Goal: Task Accomplishment & Management: Complete application form

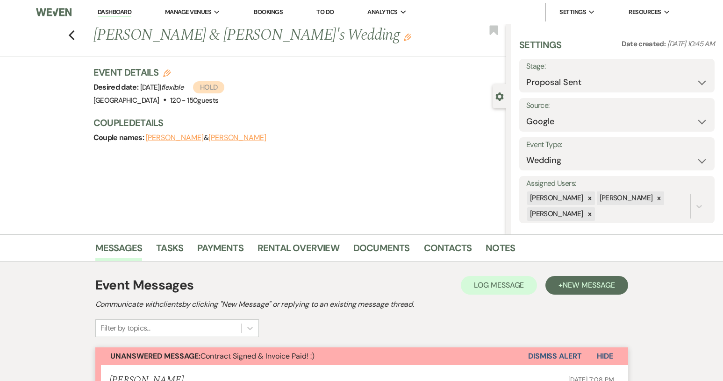
select select "6"
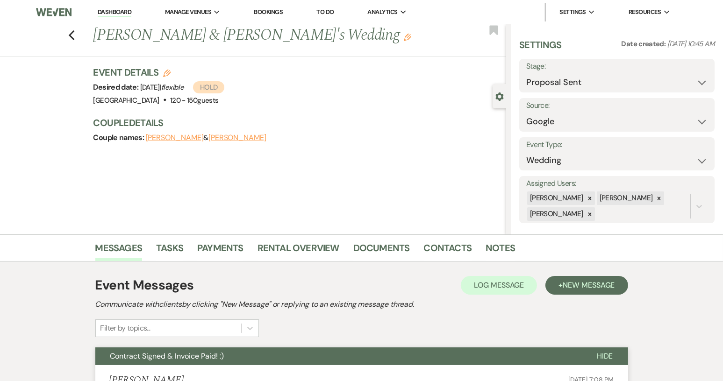
click at [99, 10] on link "Dashboard" at bounding box center [115, 12] width 34 height 9
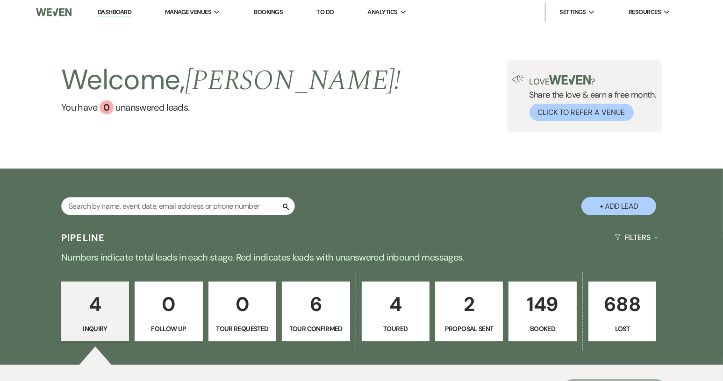
click at [97, 313] on p "4" at bounding box center [95, 304] width 56 height 31
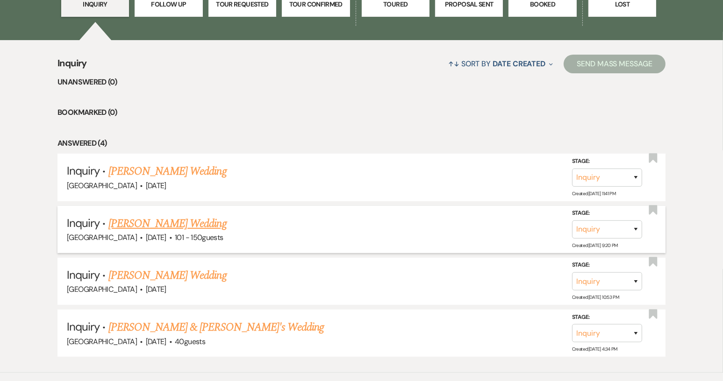
scroll to position [327, 0]
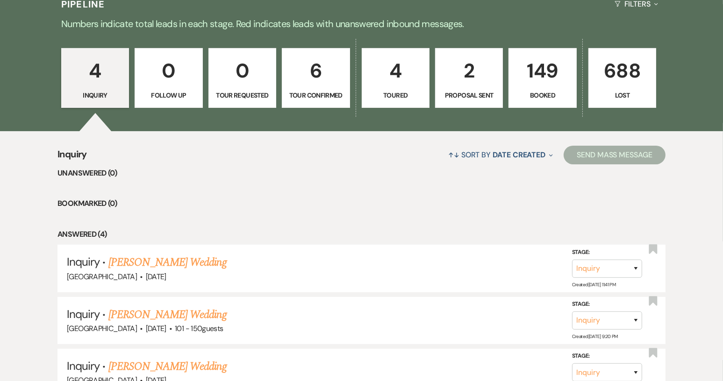
click at [167, 83] on p "0" at bounding box center [169, 70] width 56 height 31
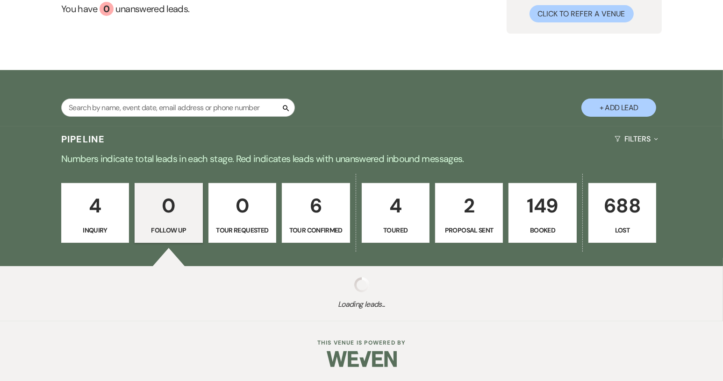
scroll to position [121, 0]
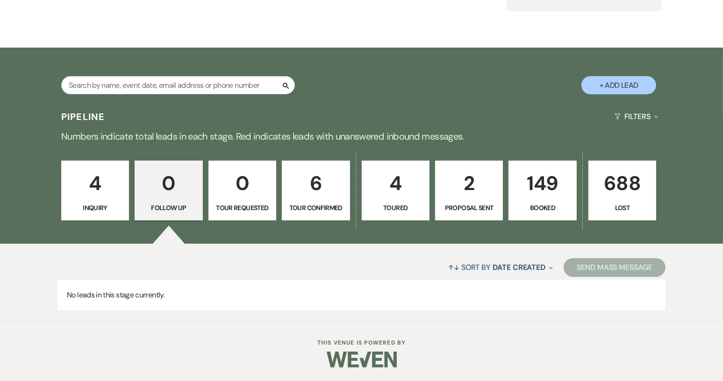
click at [248, 201] on link "0 Tour Requested" at bounding box center [243, 191] width 68 height 60
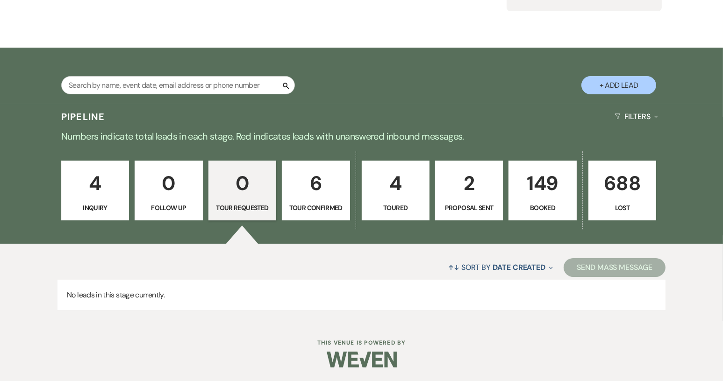
click at [296, 201] on link "6 Tour Confirmed" at bounding box center [316, 191] width 68 height 60
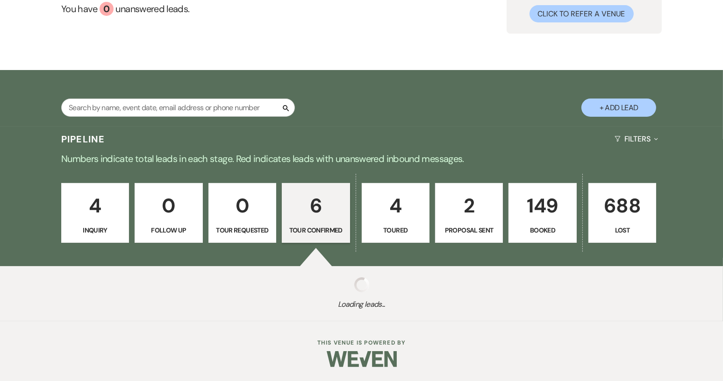
select select "4"
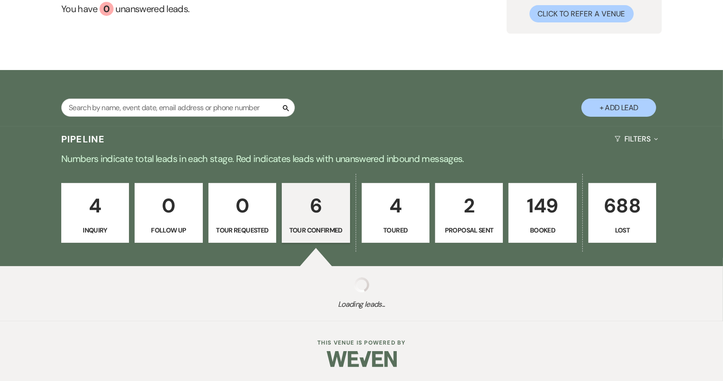
select select "4"
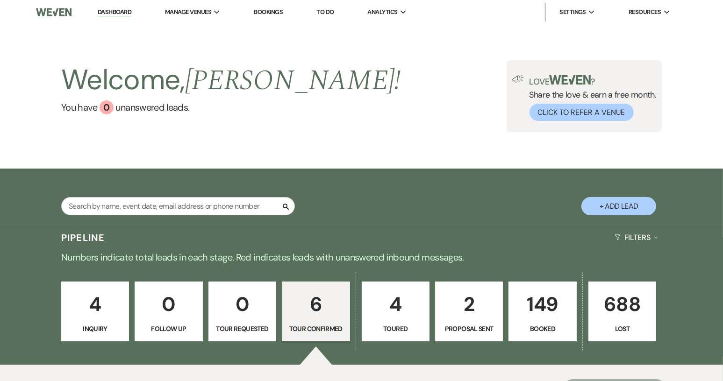
click at [620, 202] on button "+ Add Lead" at bounding box center [619, 206] width 75 height 18
select select "640"
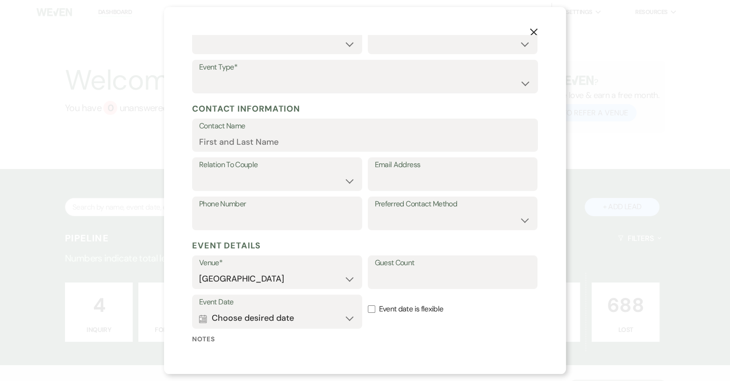
scroll to position [147, 0]
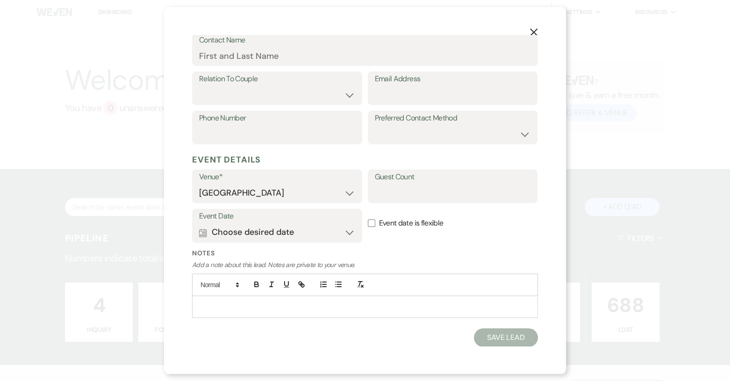
click at [223, 304] on p at bounding box center [365, 307] width 331 height 10
drag, startPoint x: 361, startPoint y: 327, endPoint x: 399, endPoint y: 327, distance: 37.4
click at [399, 327] on p "Matthew + Timberley M" at bounding box center [365, 328] width 331 height 10
copy span "Timberley M"
click at [249, 57] on input "Contact Name" at bounding box center [365, 56] width 332 height 18
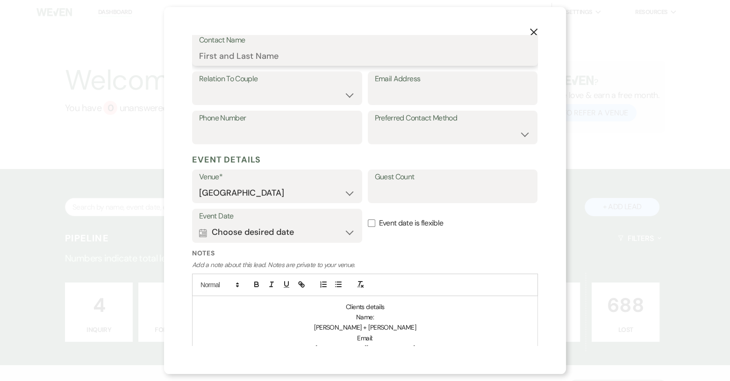
paste input "Timberley M"
type input "Timberley M"
click at [349, 95] on select "Couple Planner Parent of Couple Family Member Friend Other" at bounding box center [277, 95] width 156 height 18
select select "1"
click at [199, 86] on select "Couple Planner Parent of Couple Family Member Friend Other" at bounding box center [277, 95] width 156 height 18
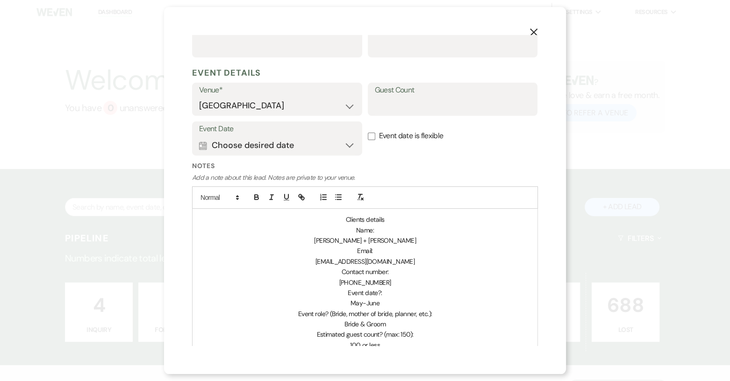
scroll to position [334, 0]
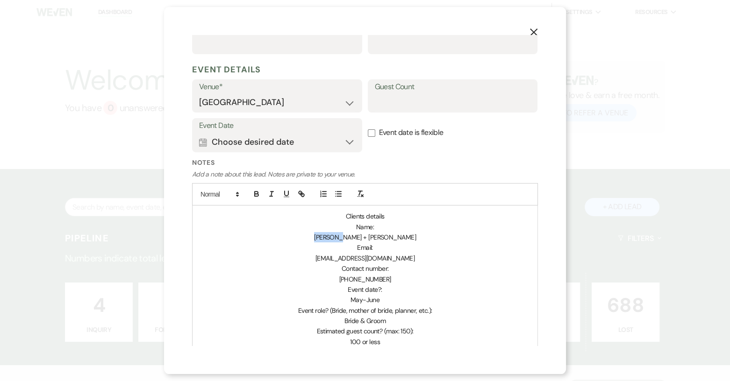
drag, startPoint x: 328, startPoint y: 235, endPoint x: 354, endPoint y: 235, distance: 26.2
click at [354, 235] on p "Matthew + Timberley M" at bounding box center [365, 237] width 331 height 10
copy span "Matthew"
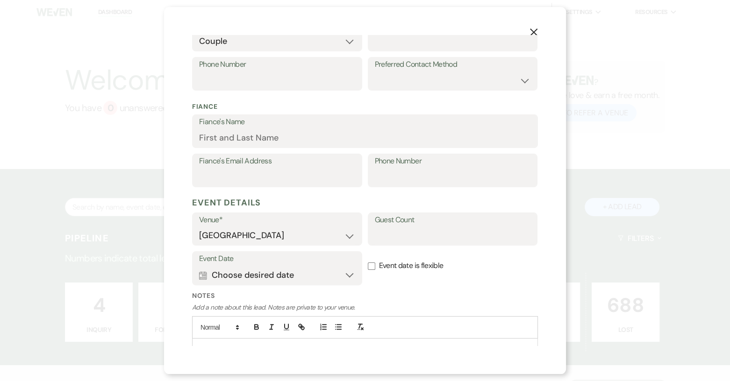
scroll to position [194, 0]
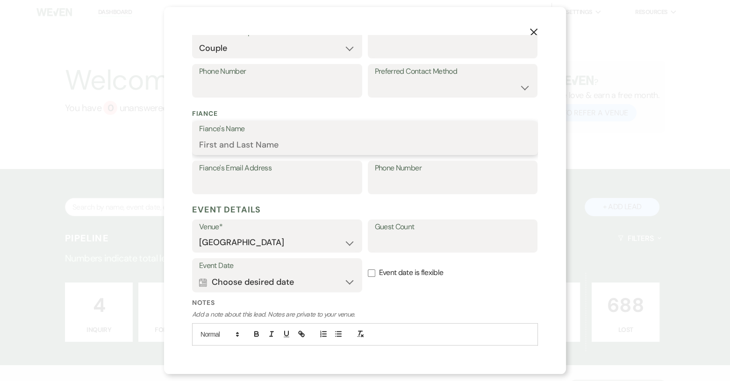
click at [224, 144] on input "Fiance's Name" at bounding box center [365, 145] width 332 height 18
paste input "Matthew"
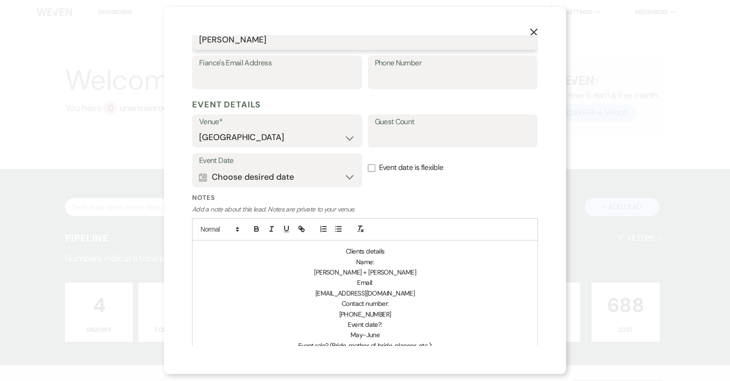
scroll to position [334, 0]
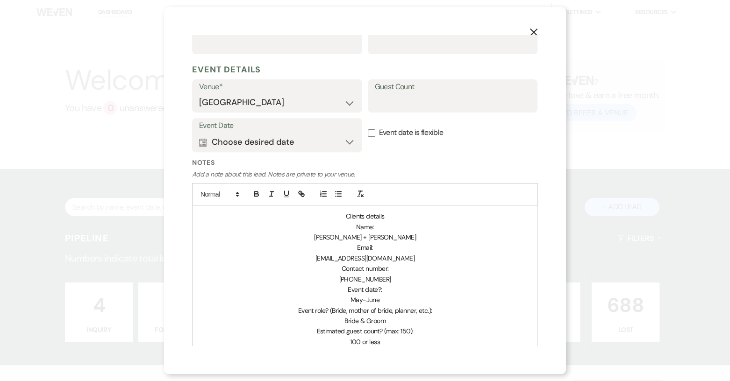
type input "Matthew"
drag, startPoint x: 329, startPoint y: 236, endPoint x: 399, endPoint y: 235, distance: 70.1
click at [399, 235] on p "Matthew + Timberley M" at bounding box center [365, 237] width 331 height 10
copy span "Matthew + Timberley M"
drag, startPoint x: 330, startPoint y: 259, endPoint x: 394, endPoint y: 253, distance: 64.8
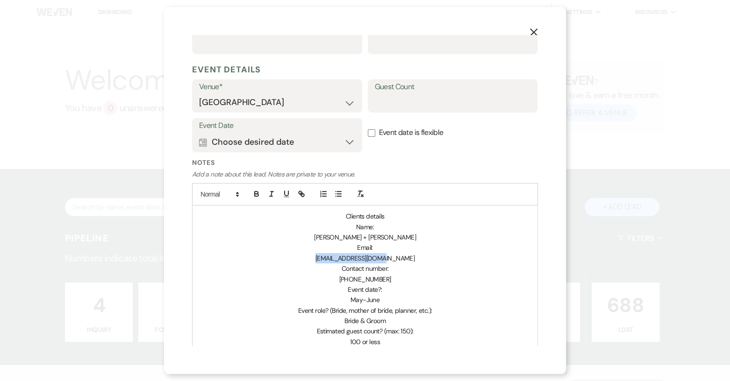
click at [394, 253] on p "timber128@icloud.com" at bounding box center [365, 258] width 331 height 10
copy span "timber128@icloud.com"
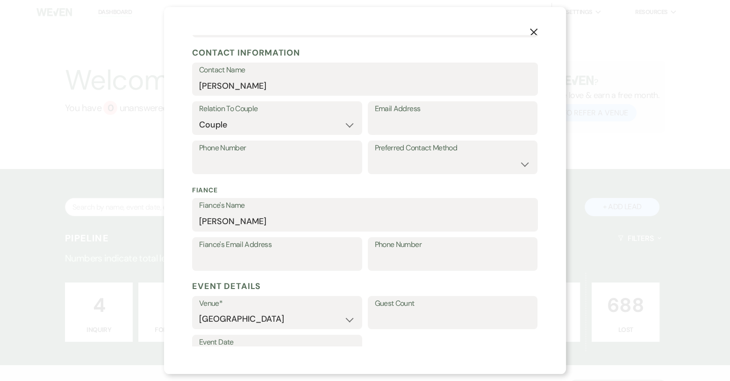
scroll to position [100, 0]
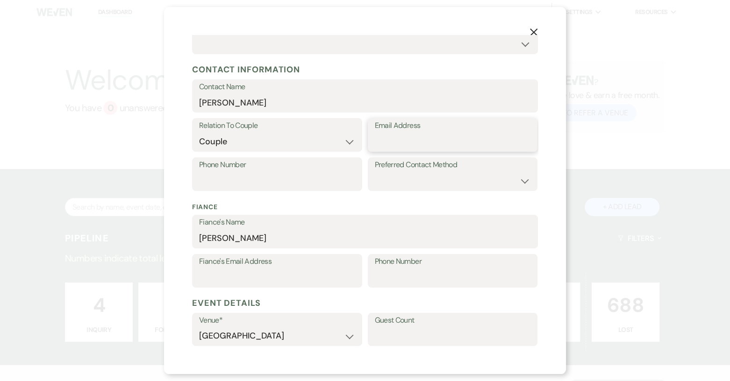
click at [405, 141] on input "Email Address" at bounding box center [453, 142] width 156 height 18
paste input "timber128@icloud.com"
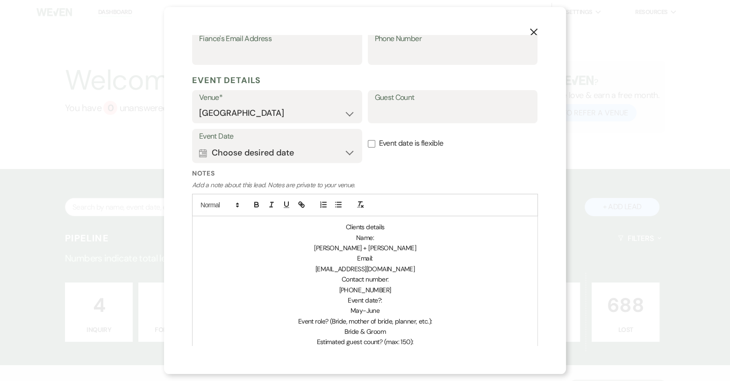
scroll to position [334, 0]
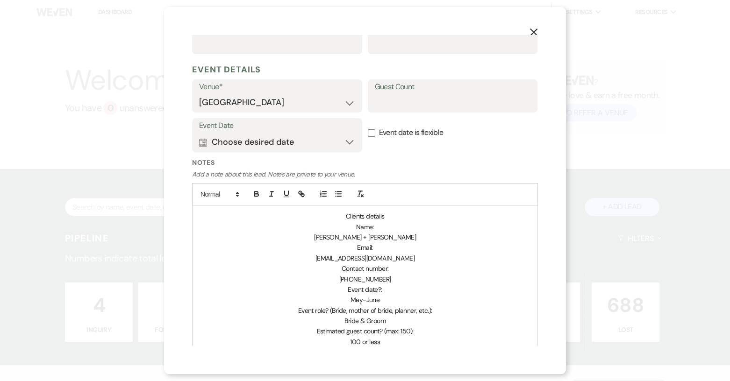
type input "timber128@icloud.com"
drag, startPoint x: 346, startPoint y: 278, endPoint x: 388, endPoint y: 277, distance: 41.2
click at [388, 277] on p "+18646802061" at bounding box center [365, 279] width 331 height 10
copy span "8646802061"
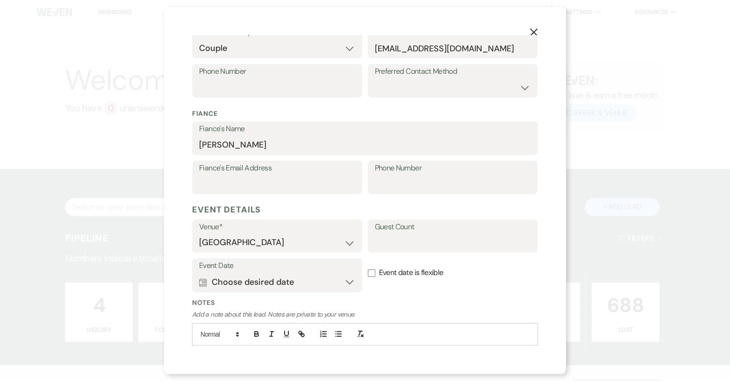
scroll to position [147, 0]
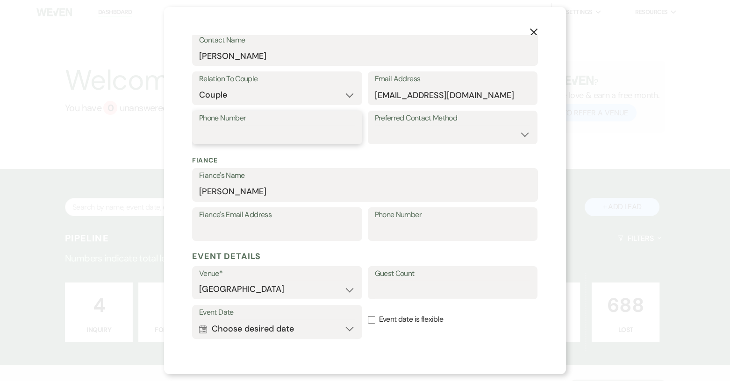
click at [254, 131] on input "Phone Number" at bounding box center [277, 134] width 156 height 18
paste input "8646802061"
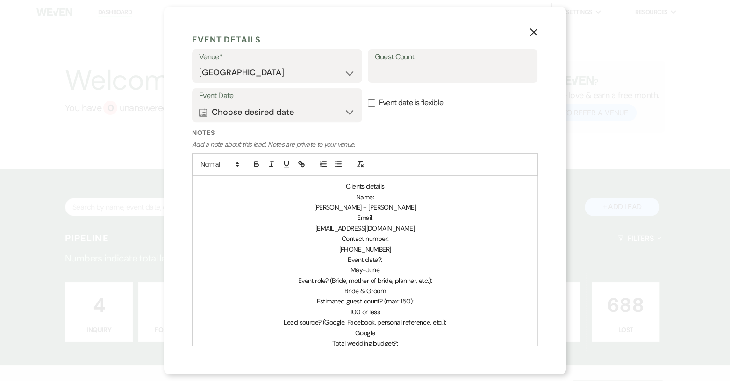
scroll to position [240, 0]
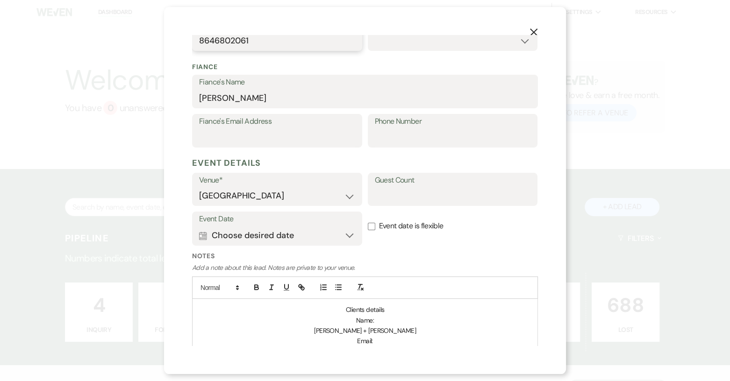
type input "8646802061"
click at [368, 223] on input "Event date is flexible" at bounding box center [371, 226] width 7 height 7
checkbox input "true"
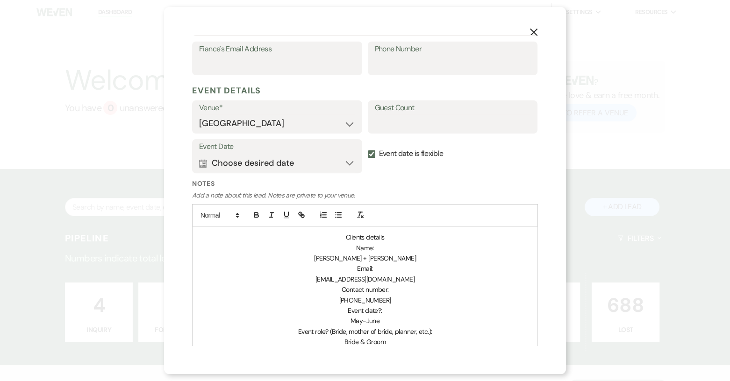
scroll to position [287, 0]
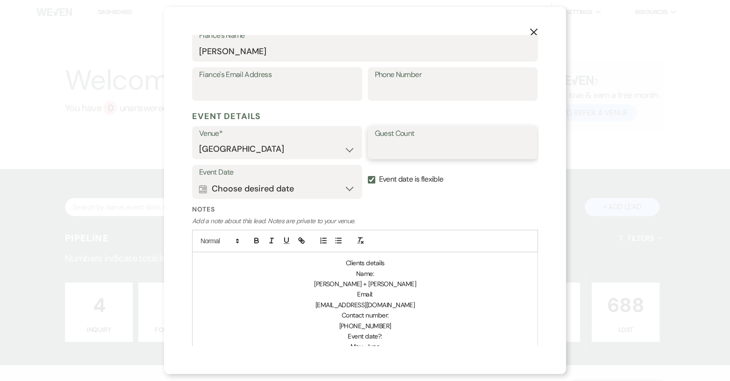
click at [383, 147] on input "Guest Count" at bounding box center [453, 149] width 156 height 18
type input "100"
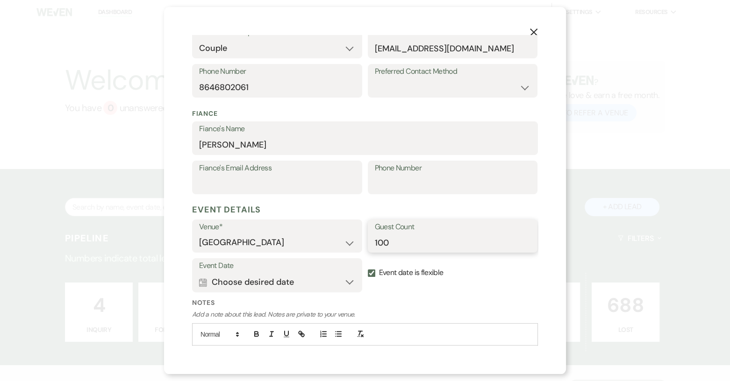
scroll to position [7, 0]
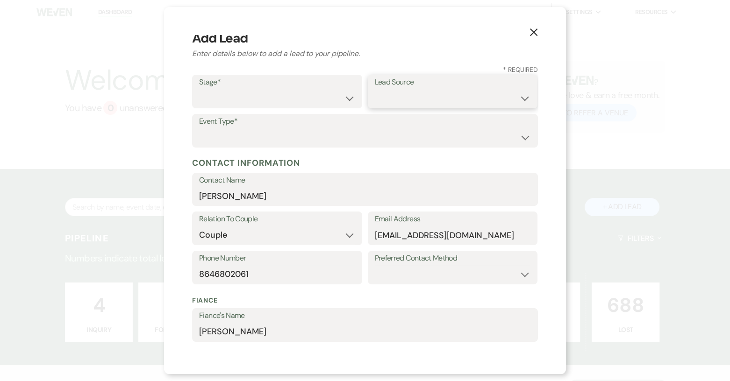
click at [514, 97] on select "Weven Venue Website Instagram Facebook Pinterest Google The Knot Wedding Wire H…" at bounding box center [453, 98] width 156 height 18
select select "6"
click at [375, 89] on select "Weven Venue Website Instagram Facebook Pinterest Google The Knot Wedding Wire H…" at bounding box center [453, 98] width 156 height 18
click at [347, 102] on select "Inquiry Follow Up Tour Requested Tour Confirmed Toured Proposal Sent Booked Lost" at bounding box center [277, 98] width 156 height 18
select select "4"
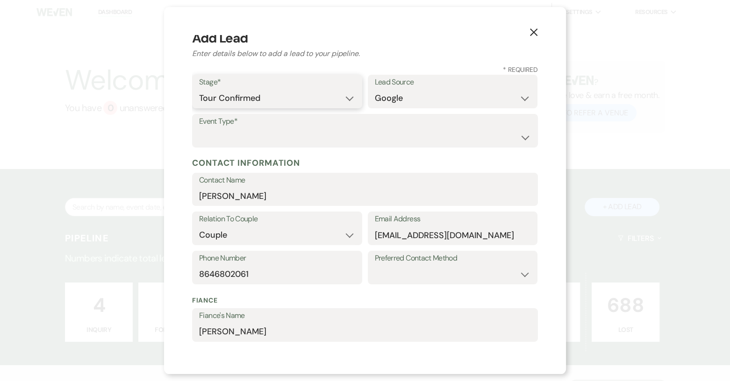
click at [199, 89] on select "Inquiry Follow Up Tour Requested Tour Confirmed Toured Proposal Sent Booked Lost" at bounding box center [277, 98] width 156 height 18
click at [412, 137] on select "Wedding Anniversary Party Baby Shower Bachelorette / Bachelor Party Birthday Pa…" at bounding box center [365, 138] width 332 height 18
select select "1"
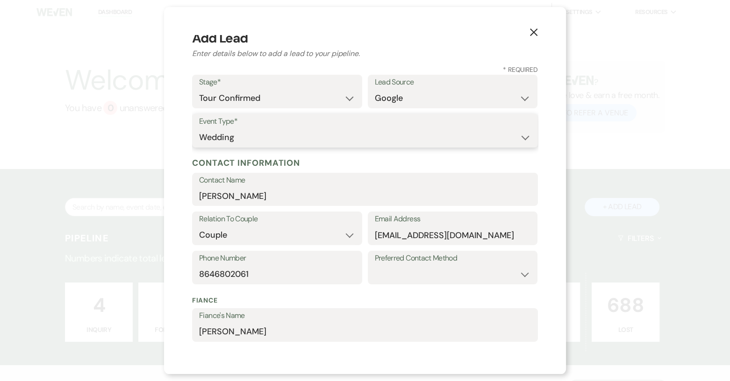
click at [199, 129] on select "Wedding Anniversary Party Baby Shower Bachelorette / Bachelor Party Birthday Pa…" at bounding box center [365, 138] width 332 height 18
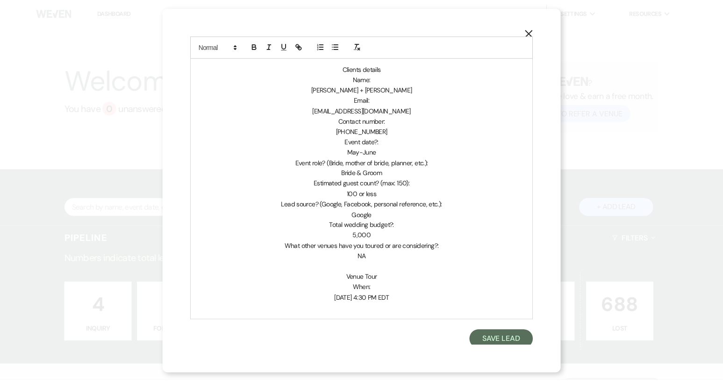
scroll to position [484, 0]
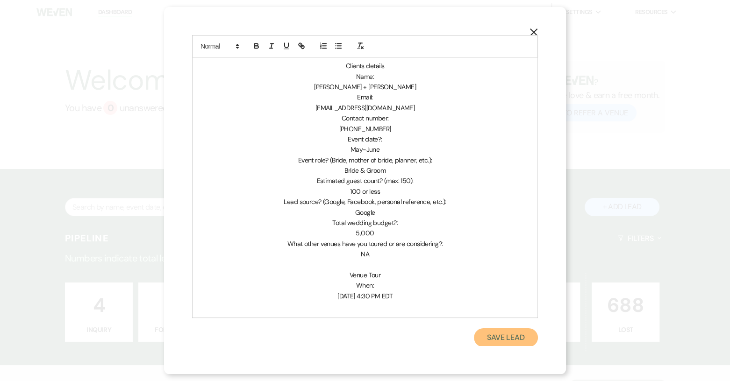
click at [474, 333] on button "Save Lead" at bounding box center [506, 338] width 64 height 19
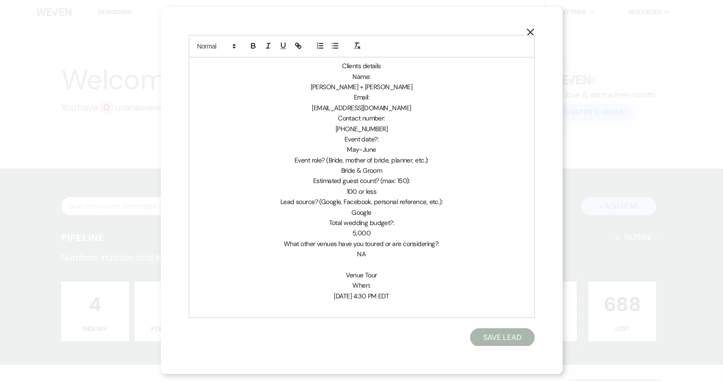
select select "4"
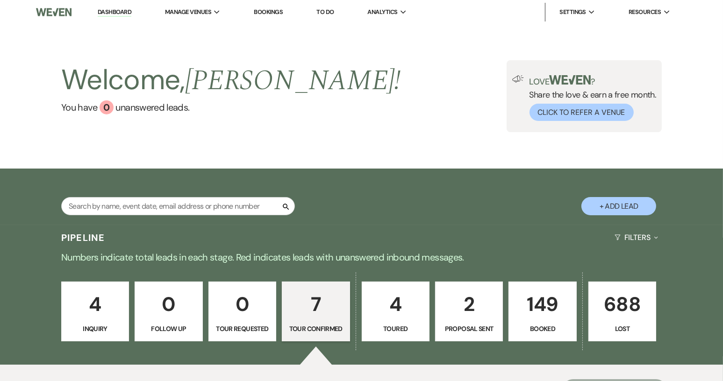
click at [525, 311] on p "149" at bounding box center [543, 304] width 56 height 31
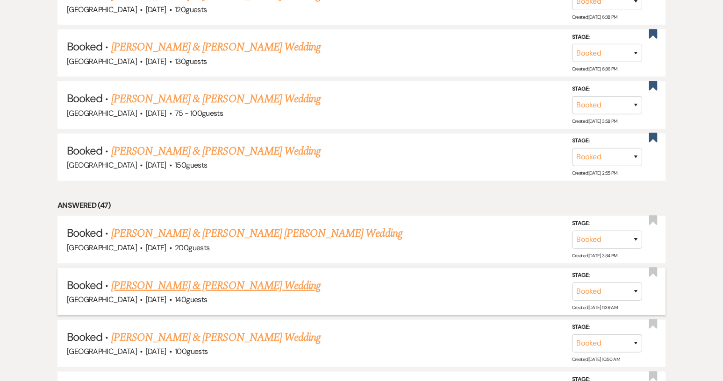
scroll to position [650, 0]
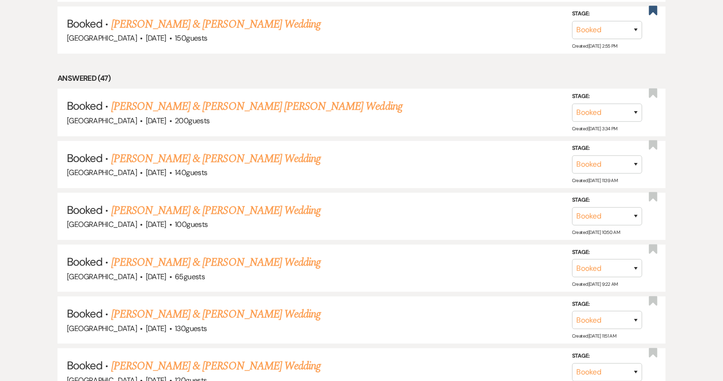
click at [180, 206] on link "[PERSON_NAME] & [PERSON_NAME] Wedding" at bounding box center [215, 210] width 209 height 17
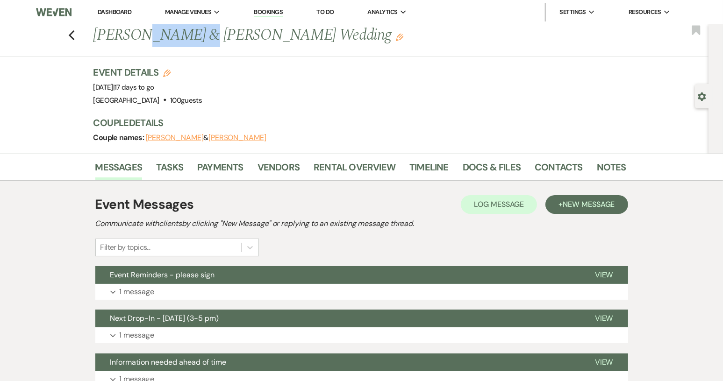
drag, startPoint x: 141, startPoint y: 36, endPoint x: 193, endPoint y: 38, distance: 52.0
click at [193, 38] on h1 "Sophia Pessagno & Josh Hilligoss's Wedding Edit" at bounding box center [302, 35] width 419 height 22
copy h1 "Pessagno"
click at [73, 32] on icon "Previous" at bounding box center [71, 35] width 7 height 11
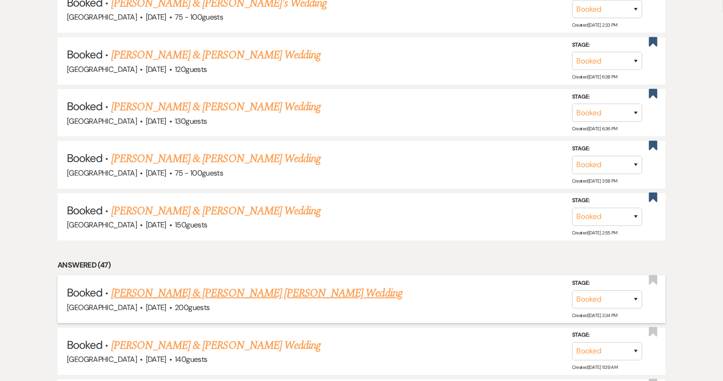
scroll to position [276, 0]
